Goal: Find contact information

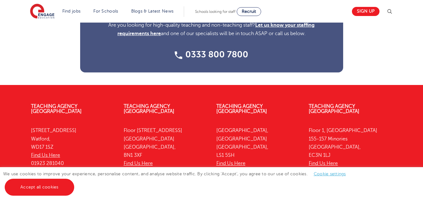
scroll to position [891, 0]
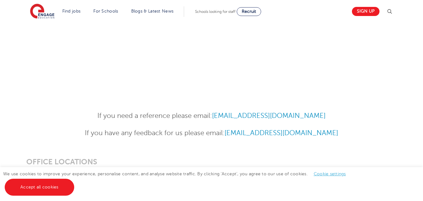
scroll to position [431, 0]
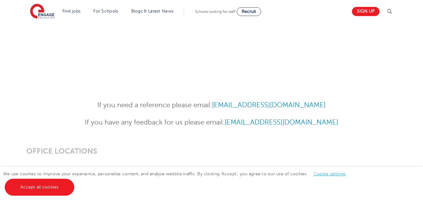
drag, startPoint x: 426, startPoint y: 32, endPoint x: 427, endPoint y: 121, distance: 88.6
click at [423, 121] on html "Find jobs All vacancies We have one of the UK's largest database. and with hund…" at bounding box center [211, 105] width 423 height 1073
